Goal: Transaction & Acquisition: Purchase product/service

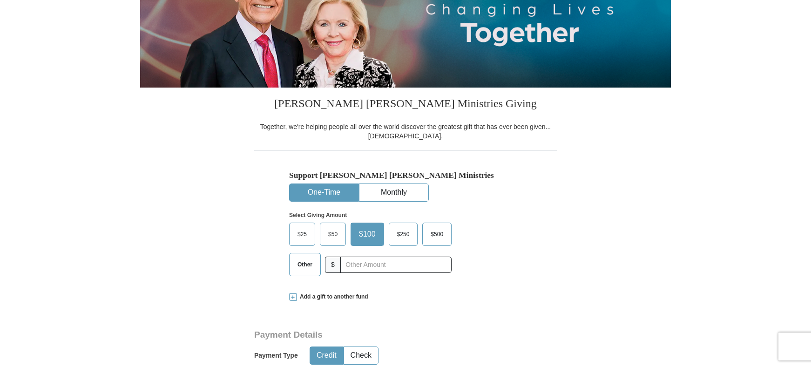
scroll to position [155, 0]
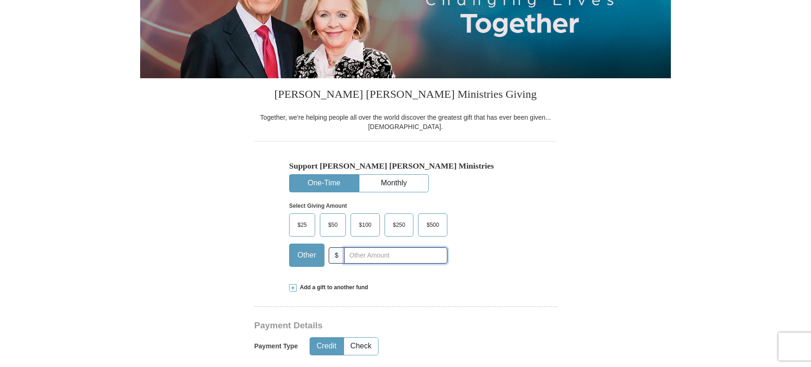
click at [366, 255] on input "text" at bounding box center [395, 255] width 103 height 16
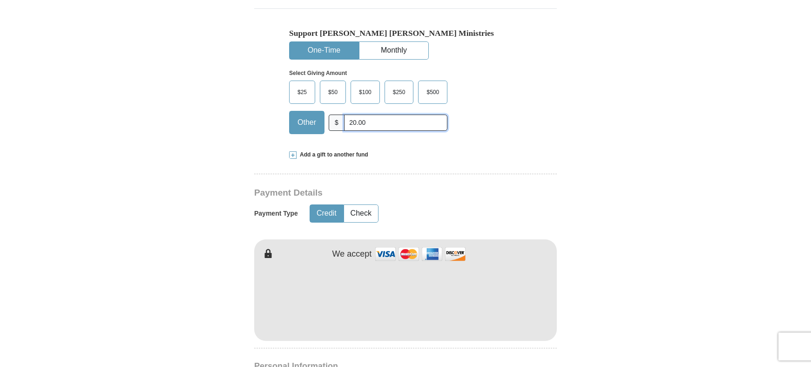
scroll to position [311, 0]
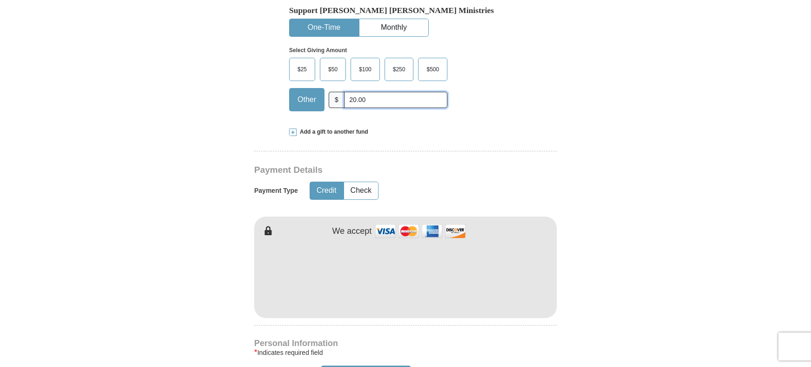
type input "20.00"
click at [229, 318] on form "Already have an account? Sign in for faster giving. Don't have an account? Crea…" at bounding box center [405, 298] width 531 height 1142
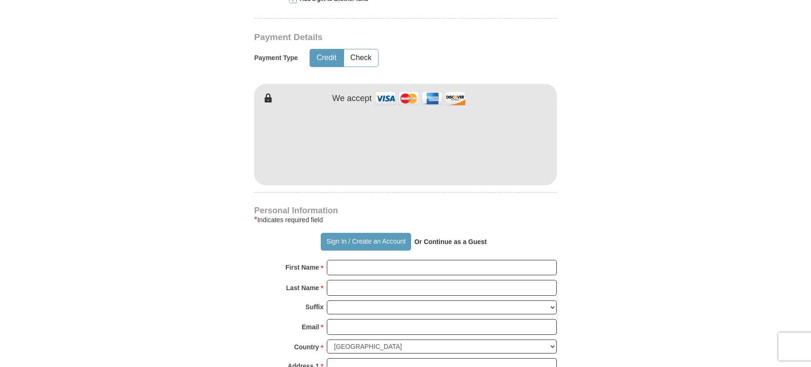
scroll to position [466, 0]
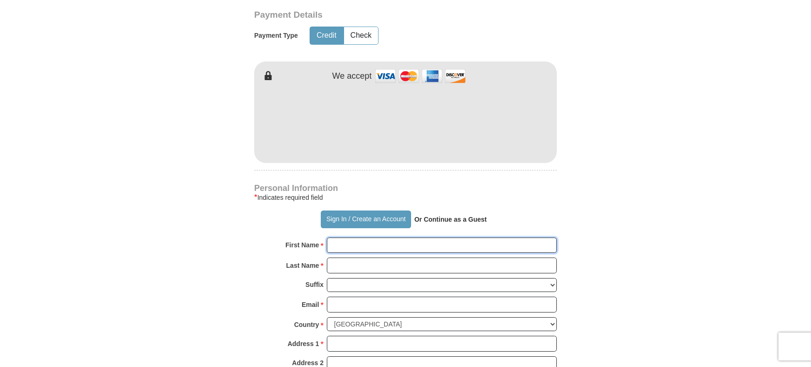
click at [359, 242] on input "First Name *" at bounding box center [442, 245] width 230 height 16
type input "[PERSON_NAME]"
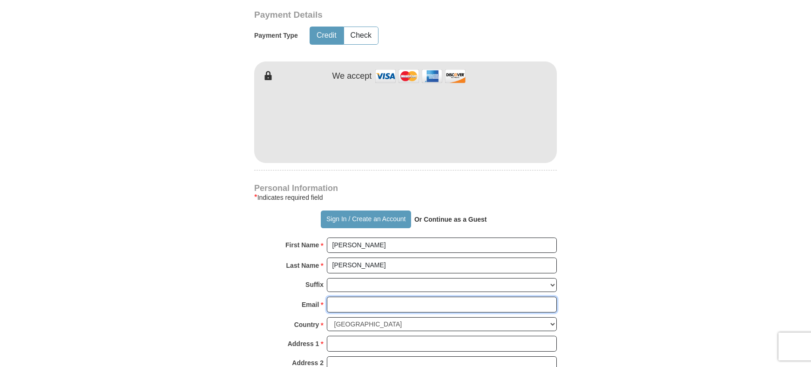
type input "[EMAIL_ADDRESS][DOMAIN_NAME]"
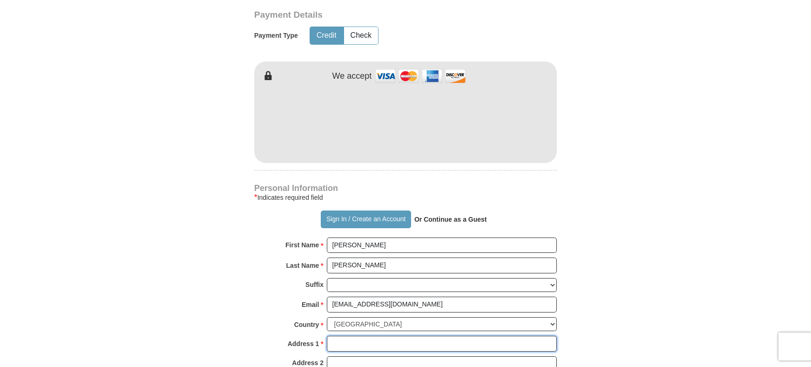
type input "[STREET_ADDRESS]"
type input "Beaumont"
select select "[GEOGRAPHIC_DATA]"
type input "77708"
type input "4094548780"
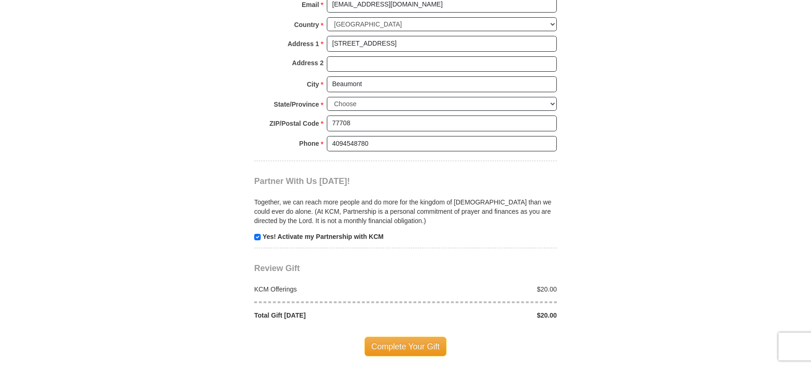
scroll to position [776, 0]
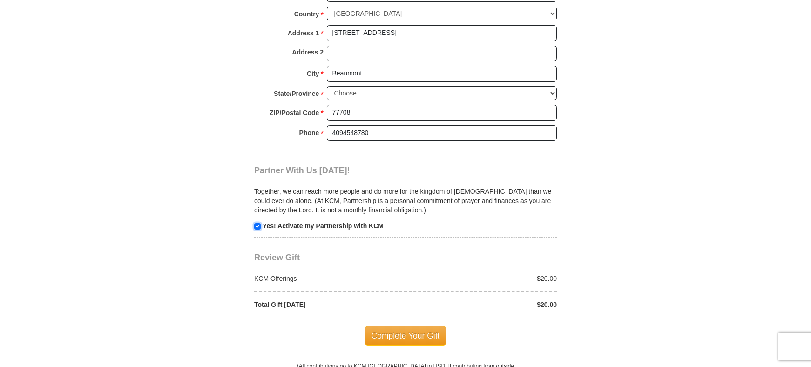
click at [258, 228] on input "checkbox" at bounding box center [257, 226] width 7 height 7
checkbox input "false"
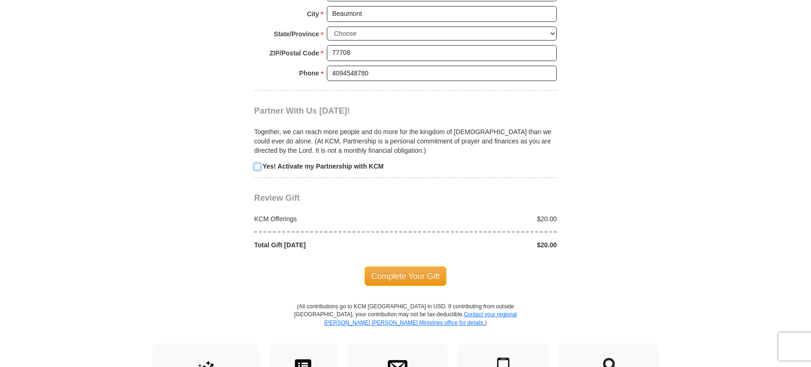
scroll to position [853, 0]
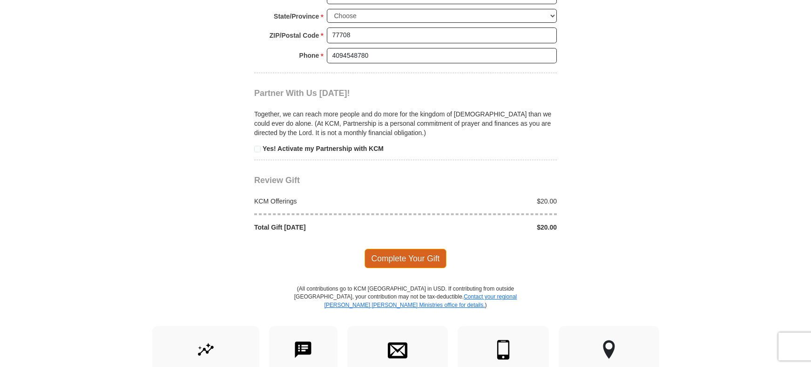
click at [415, 259] on span "Complete Your Gift" at bounding box center [406, 259] width 82 height 20
